Goal: Task Accomplishment & Management: Use online tool/utility

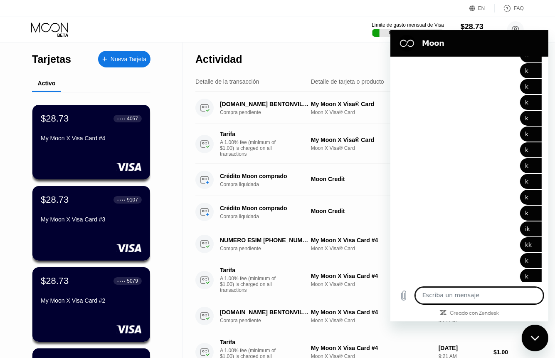
scroll to position [1610, 0]
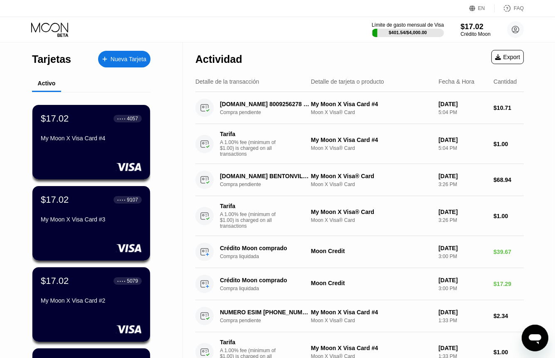
click at [324, 52] on div "Actividad Export" at bounding box center [359, 56] width 329 height 29
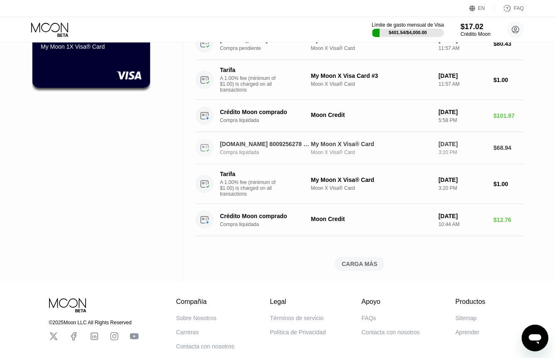
scroll to position [457, 0]
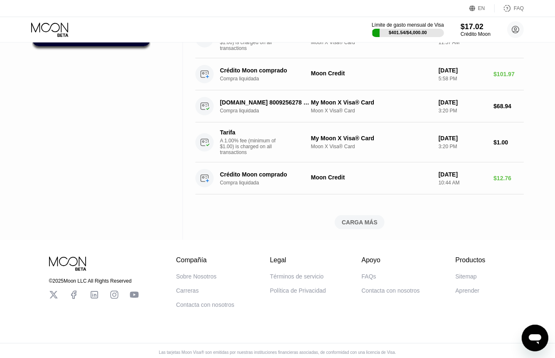
click at [358, 226] on div "CARGA MÁS" at bounding box center [360, 221] width 36 height 7
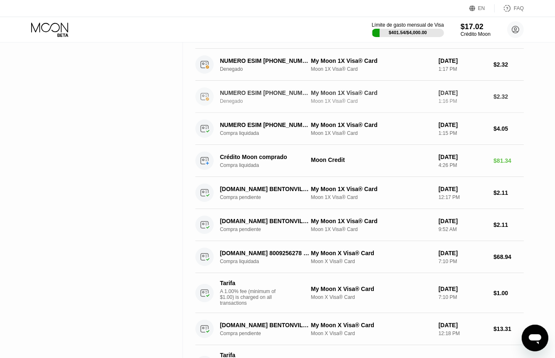
scroll to position [790, 0]
